Goal: Information Seeking & Learning: Find specific fact

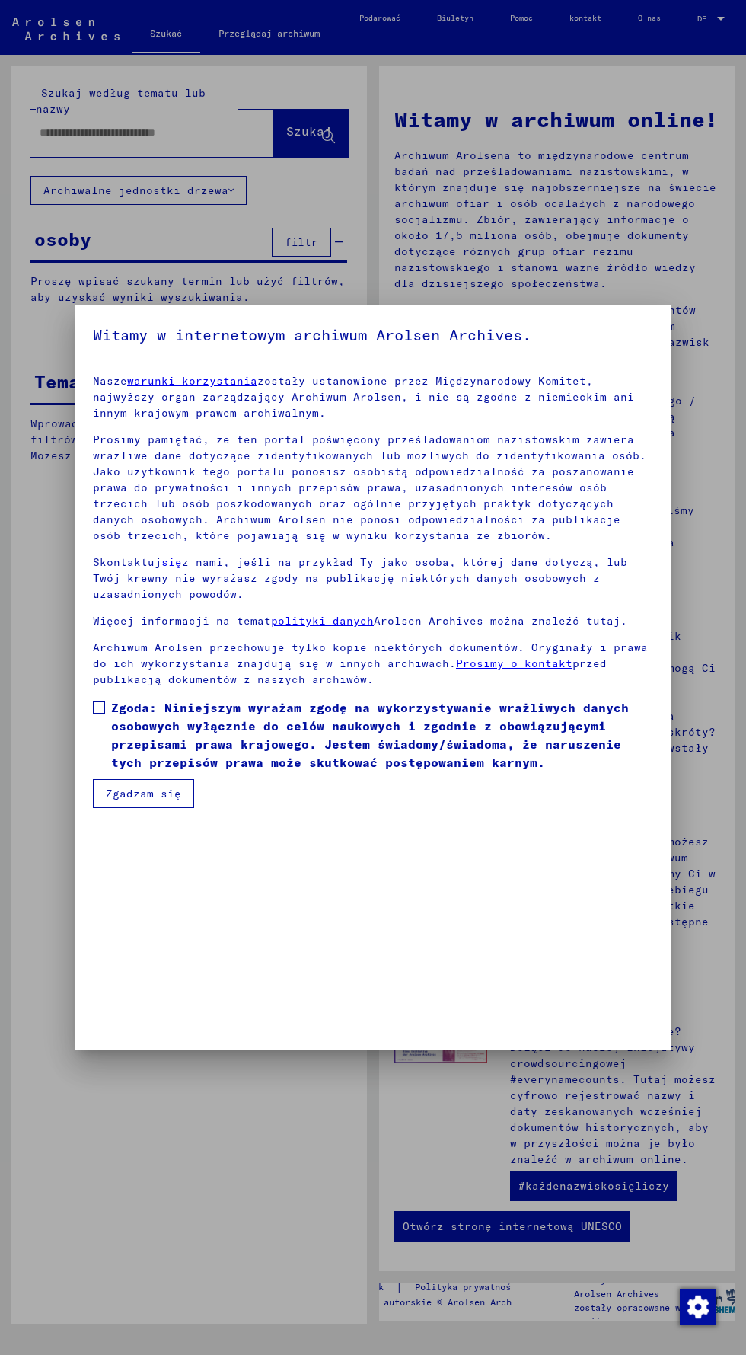
scroll to position [314, 0]
click at [98, 714] on span at bounding box center [99, 707] width 12 height 12
click at [107, 1040] on mat-dialog-container "Witamy w internetowym archiwum Arolsen Archives. Nasze warunki korzystania zost…" at bounding box center [373, 677] width 597 height 745
click at [122, 800] on font "Zgadzam się" at bounding box center [143, 794] width 75 height 14
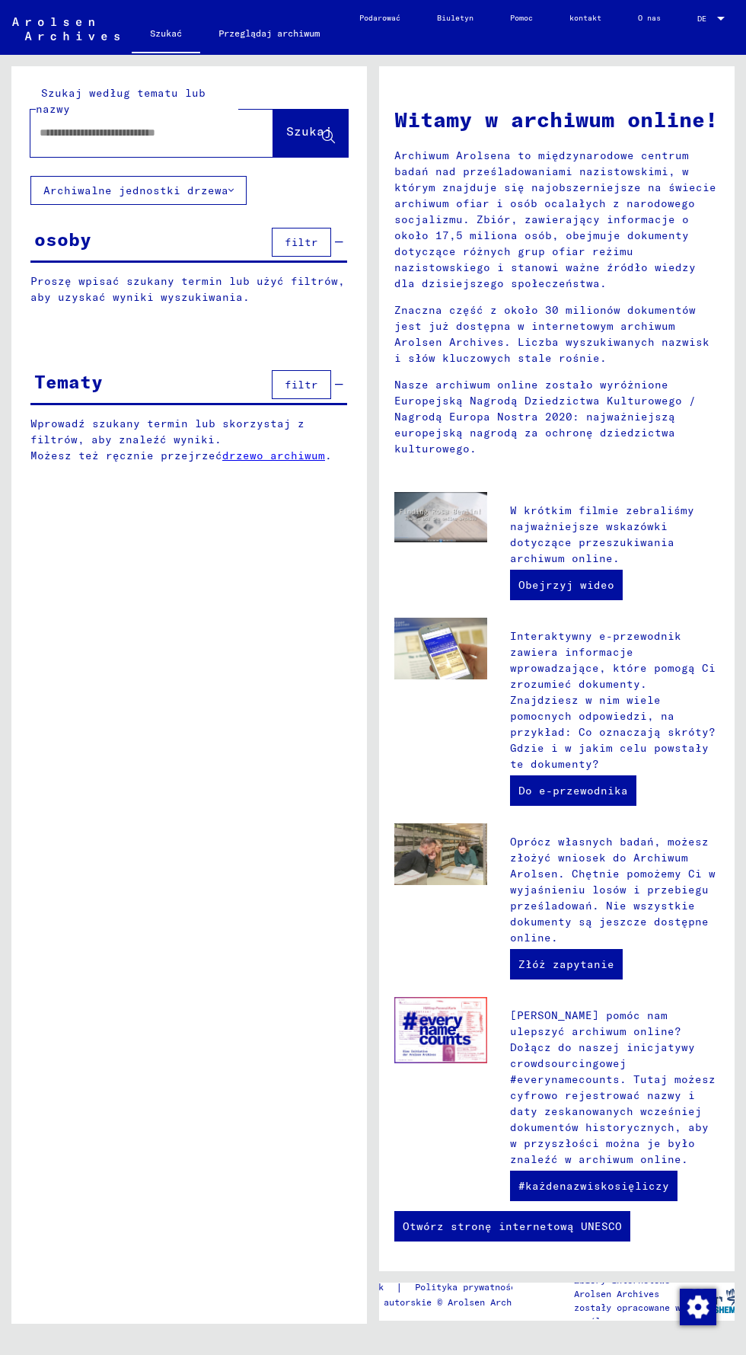
click at [59, 136] on input "text" at bounding box center [134, 133] width 188 height 16
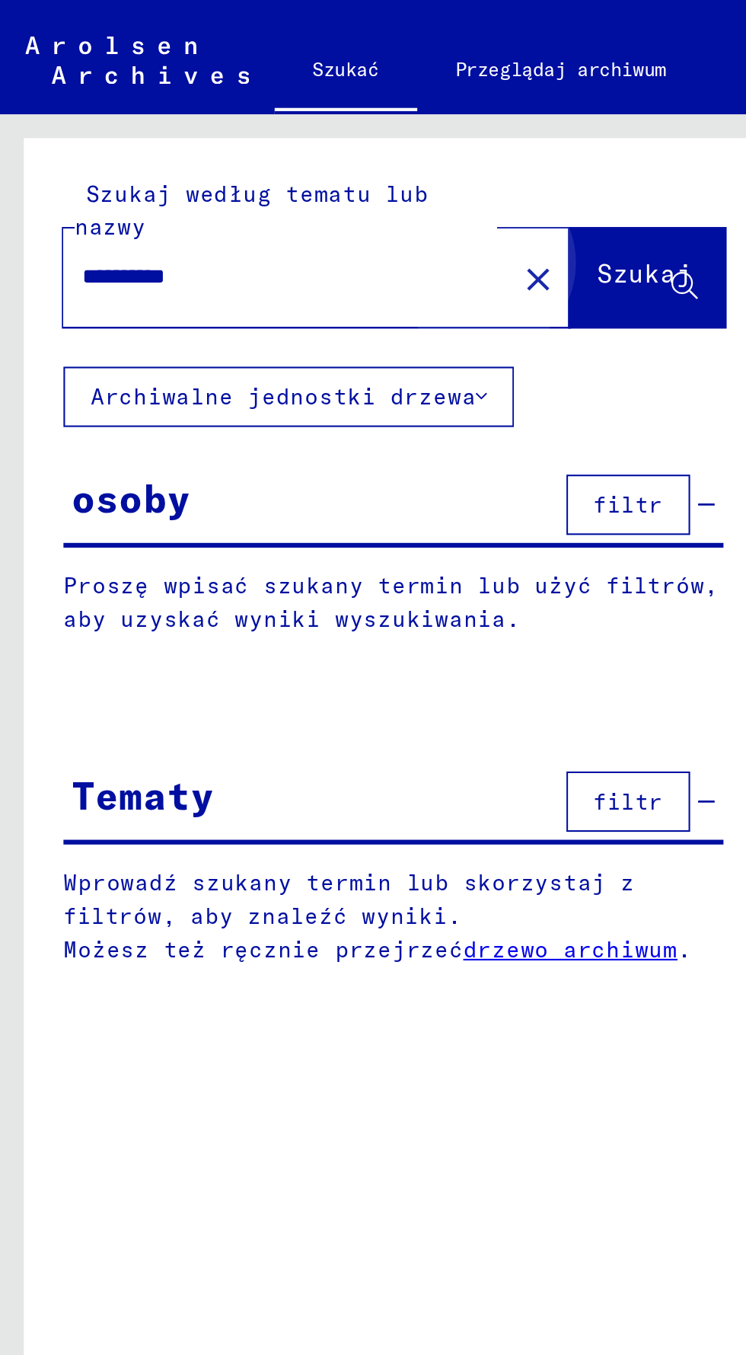
type input "*********"
click at [293, 144] on button "Szukaj" at bounding box center [310, 133] width 75 height 47
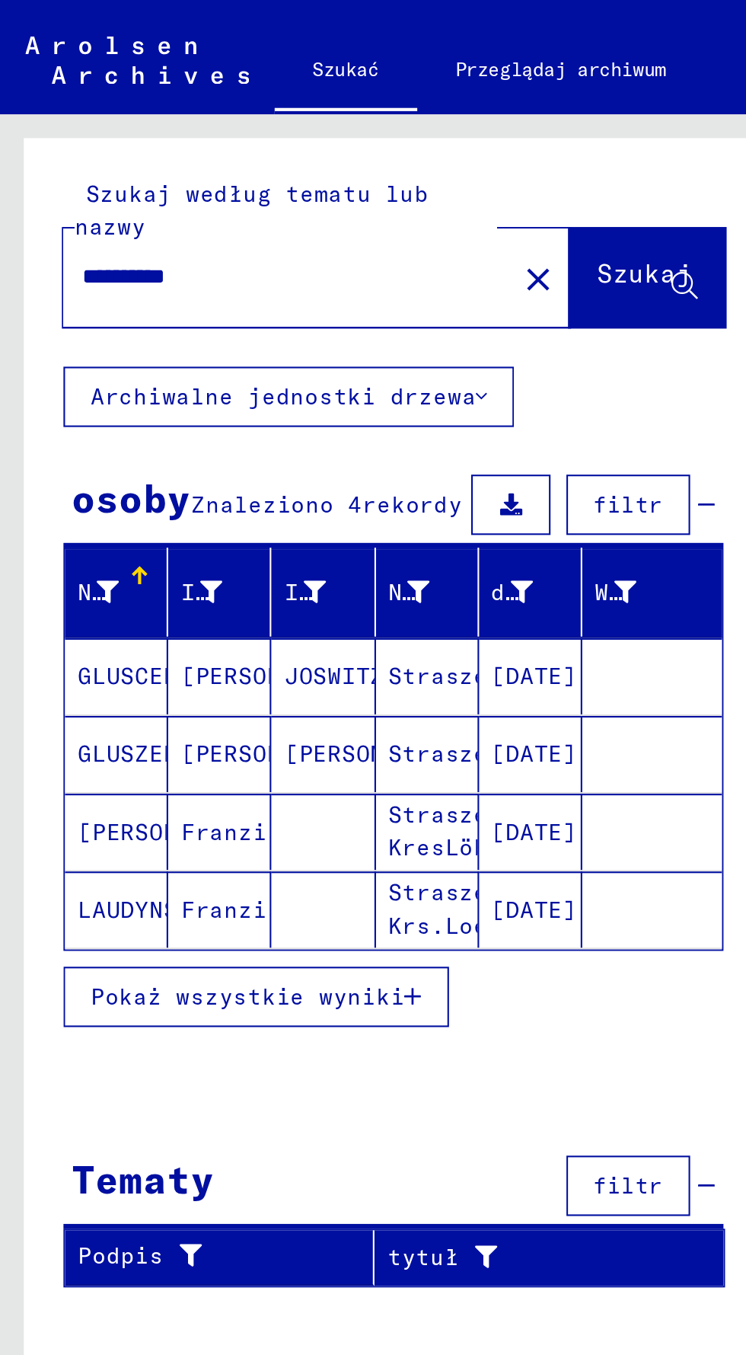
scroll to position [69, 0]
click at [196, 473] on icon "button" at bounding box center [198, 478] width 8 height 11
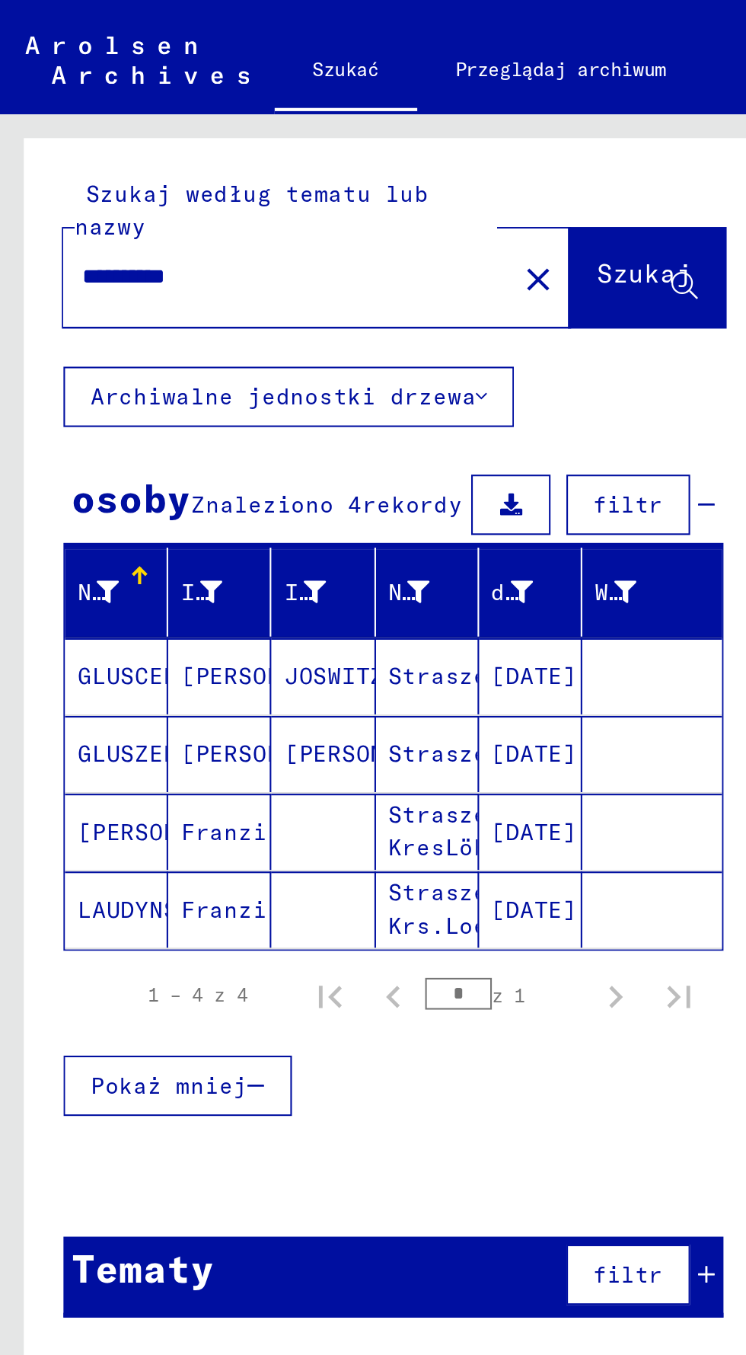
scroll to position [0, 0]
click at [249, 133] on mat-icon "close" at bounding box center [258, 134] width 18 height 18
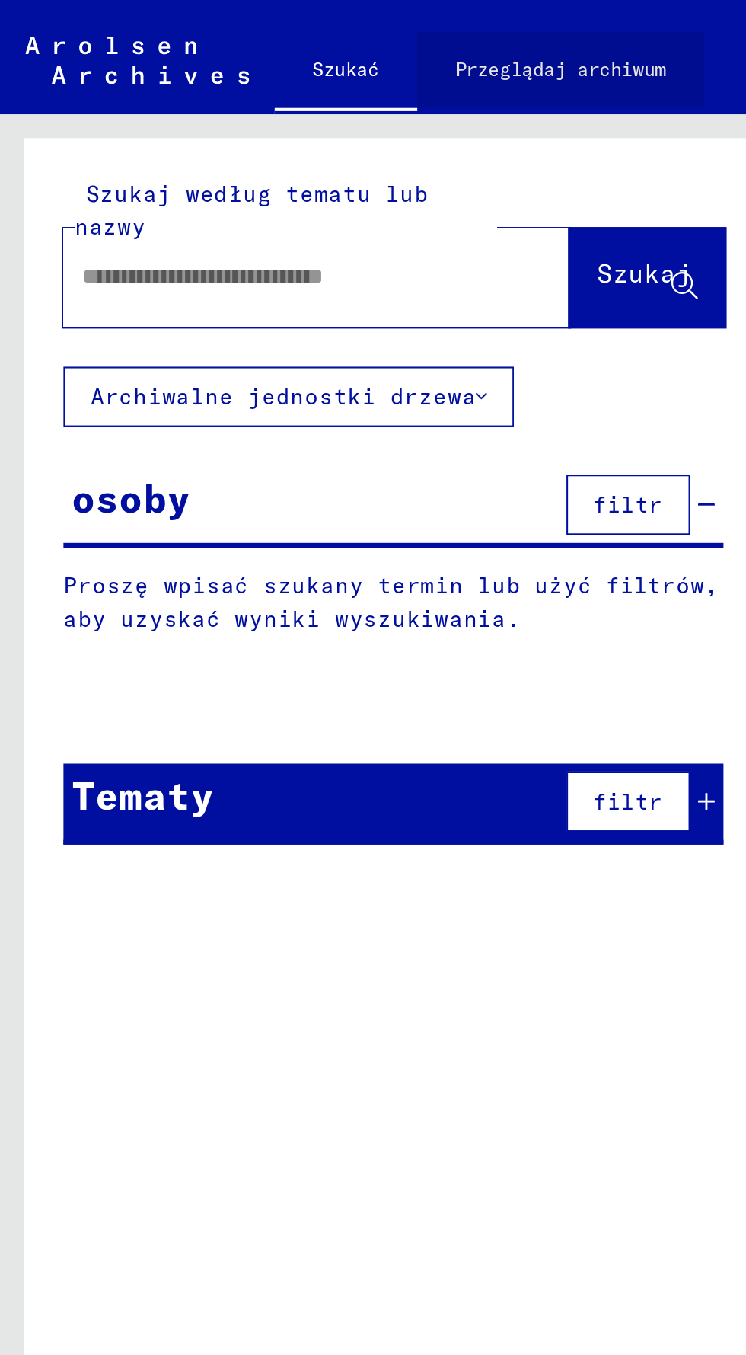
click at [242, 50] on link "Przeglądaj archiwum" at bounding box center [269, 33] width 138 height 37
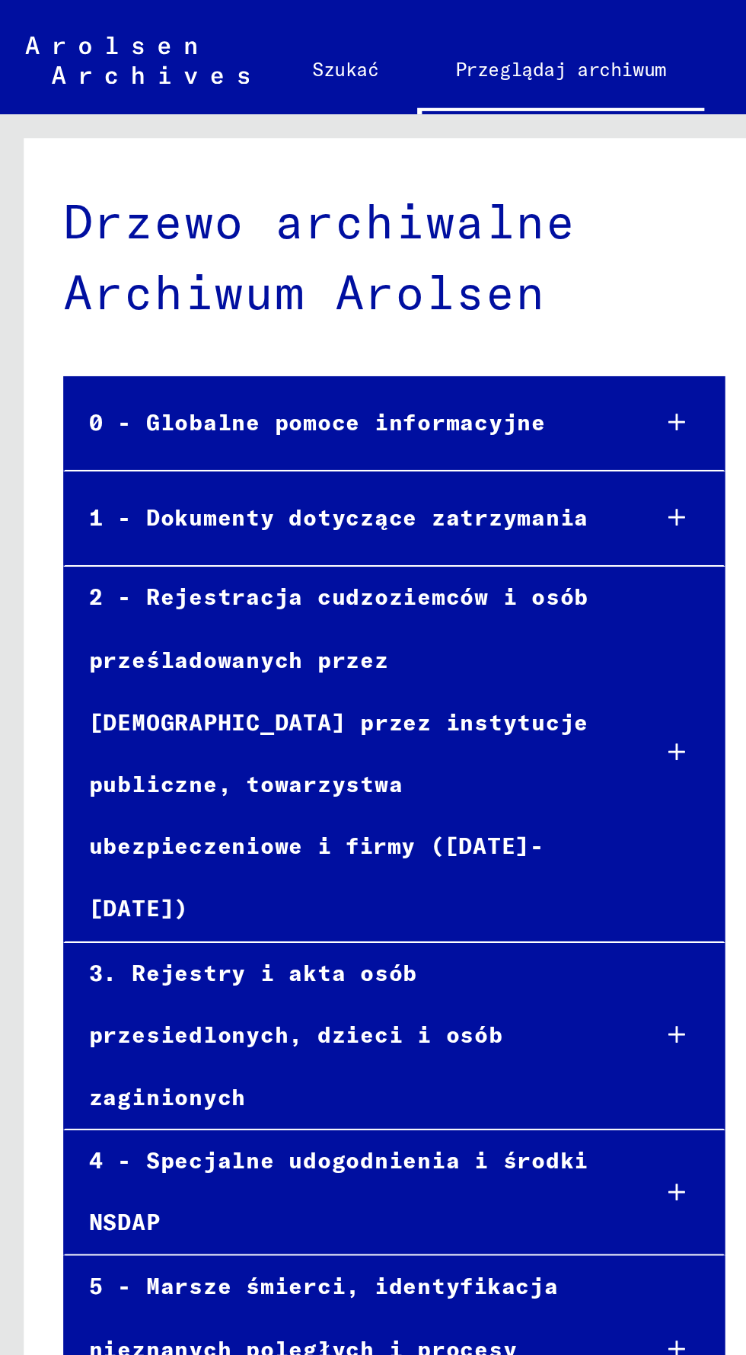
scroll to position [70, 0]
click at [317, 181] on div at bounding box center [325, 203] width 45 height 45
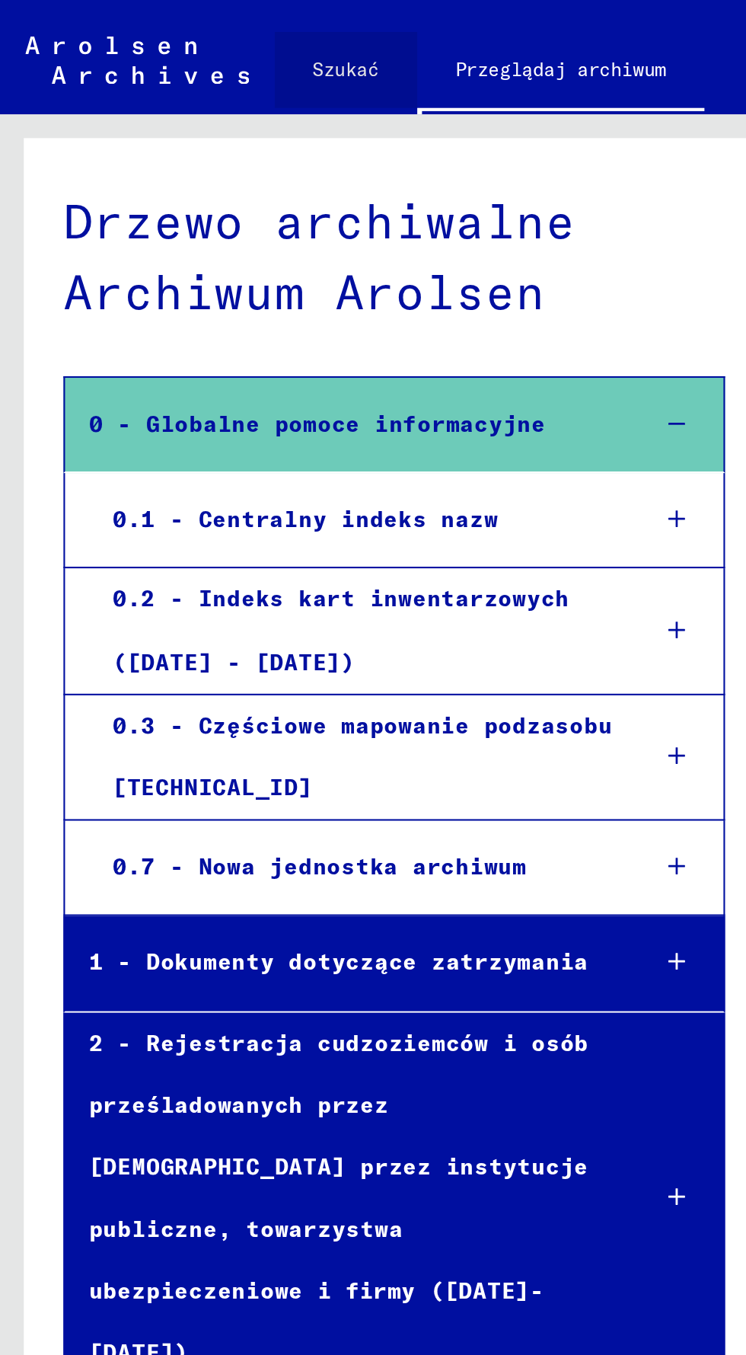
click at [166, 28] on font "Szukać" at bounding box center [166, 32] width 32 height 11
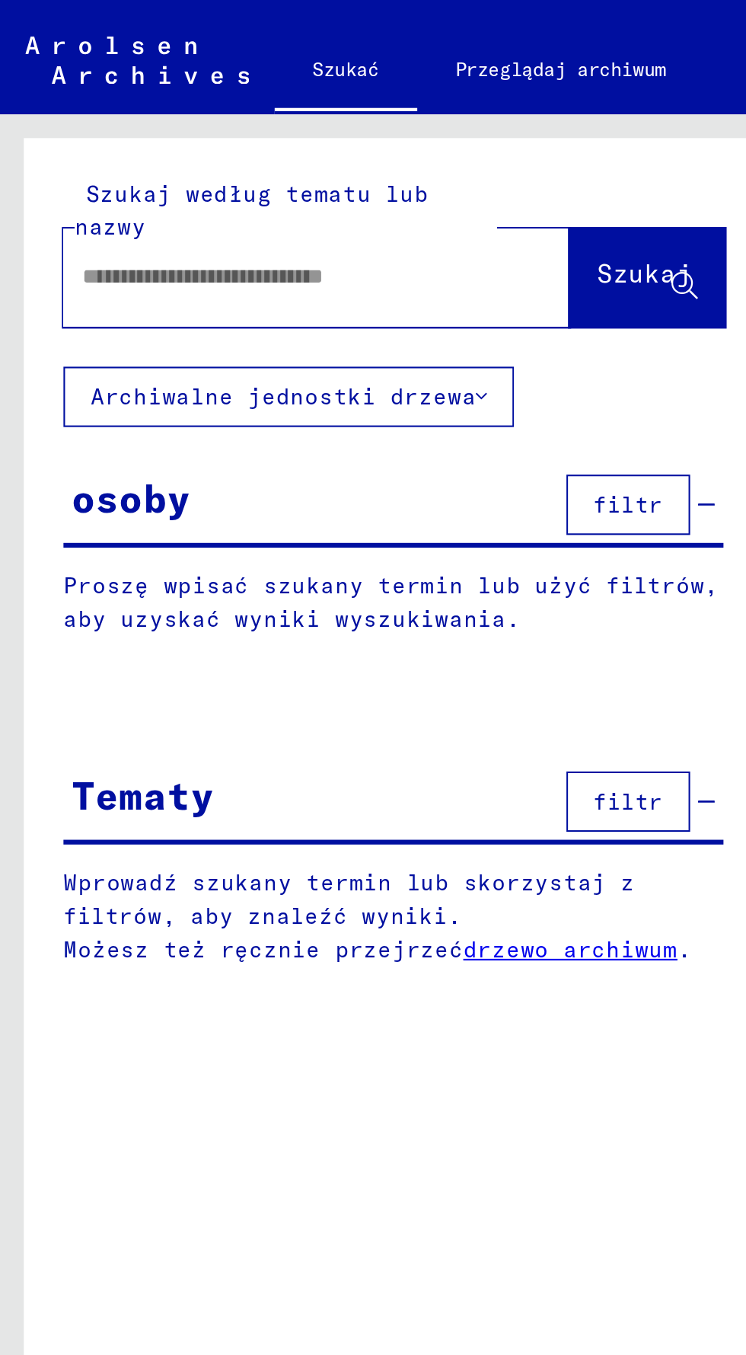
click at [217, 201] on button "Archiwalne jednostki drzewa" at bounding box center [138, 190] width 216 height 29
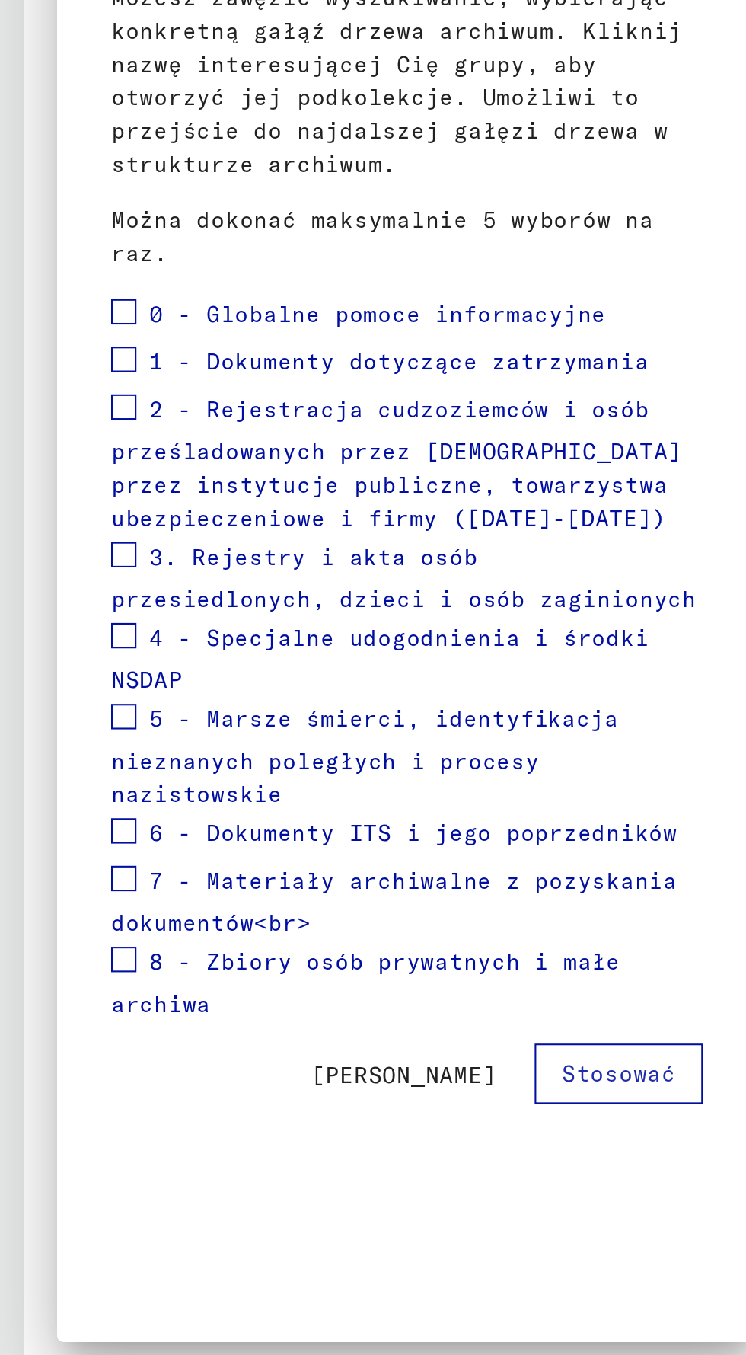
click at [56, 452] on span at bounding box center [59, 455] width 12 height 12
click at [55, 481] on span at bounding box center [59, 477] width 12 height 12
click at [59, 565] on span at bounding box center [59, 571] width 12 height 12
click at [63, 607] on span at bounding box center [59, 610] width 12 height 12
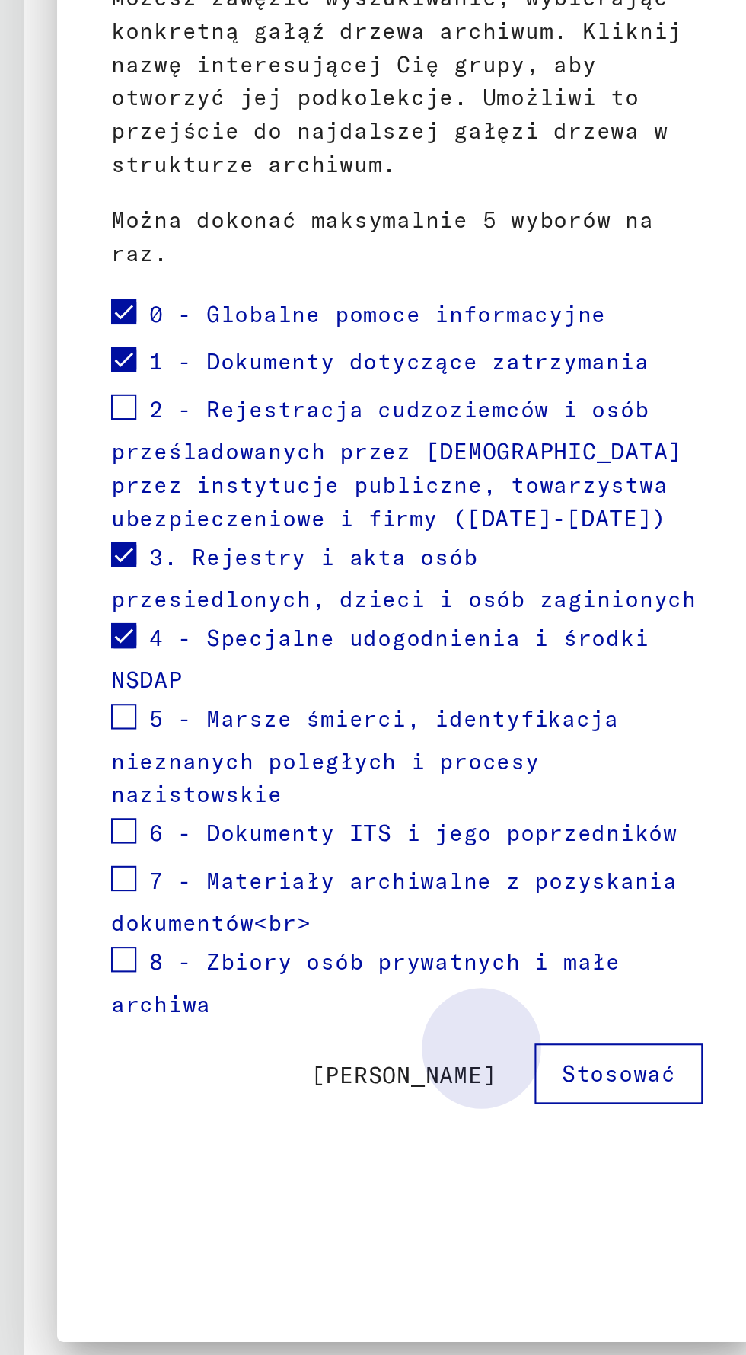
click at [299, 813] on font "Stosować" at bounding box center [297, 820] width 55 height 14
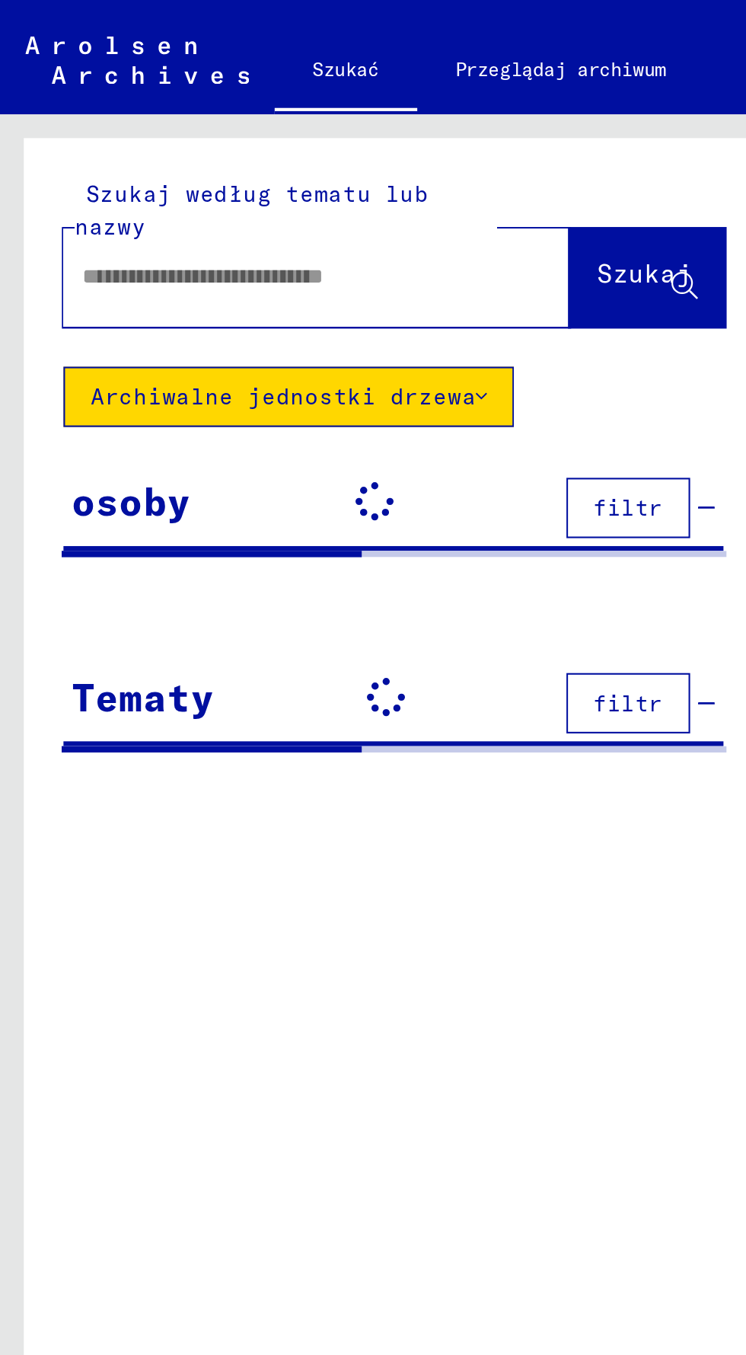
click at [56, 138] on input "text" at bounding box center [134, 133] width 188 height 16
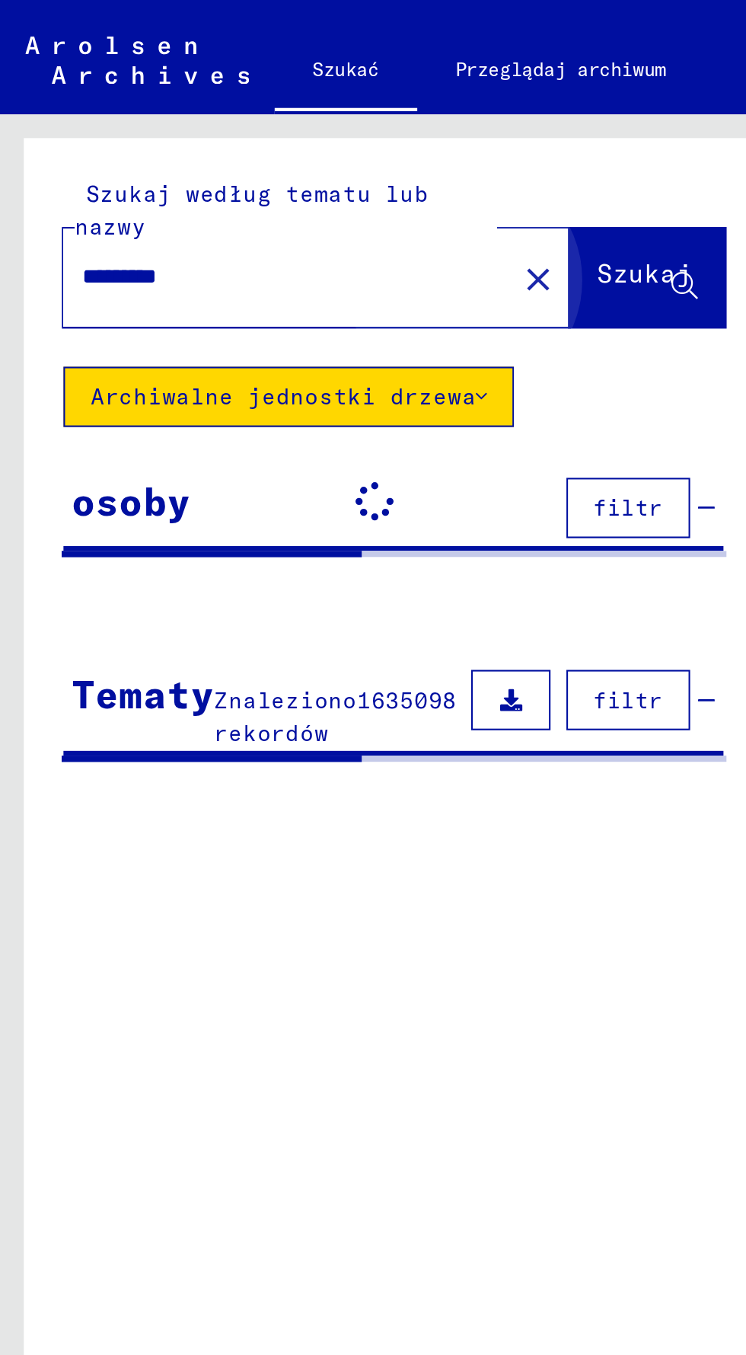
type input "*********"
click at [284, 152] on button "Szukaj" at bounding box center [310, 133] width 75 height 47
